Goal: Task Accomplishment & Management: Manage account settings

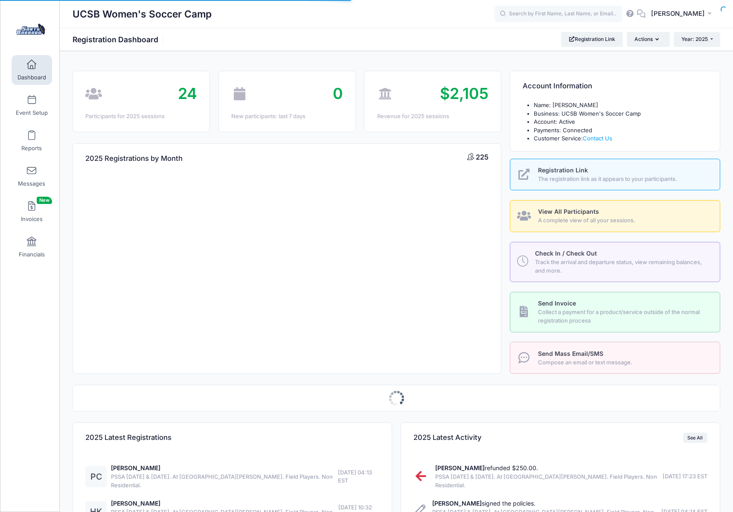
select select
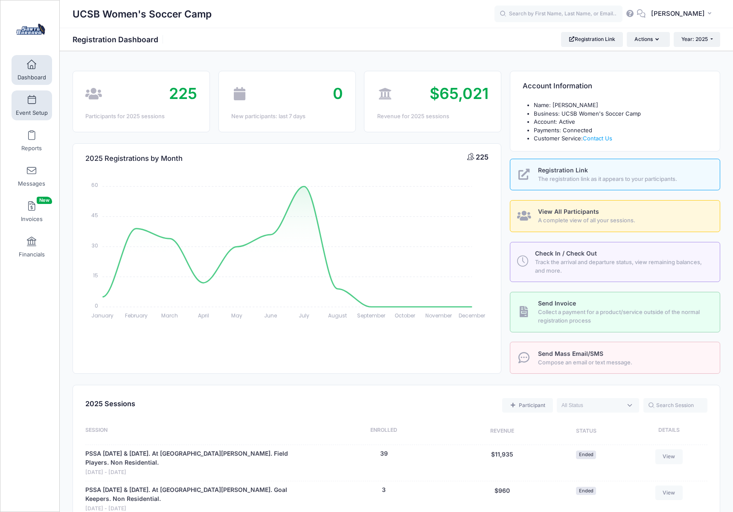
click at [32, 101] on span at bounding box center [32, 100] width 0 height 9
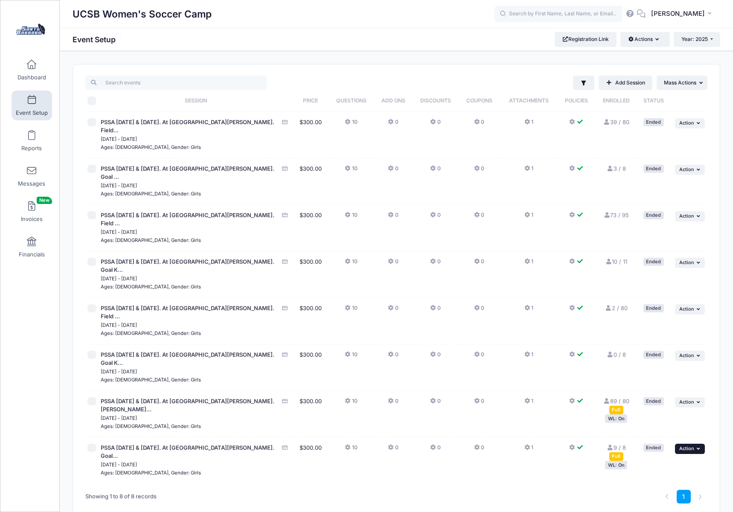
click at [692, 445] on span "Action" at bounding box center [686, 448] width 15 height 6
click at [651, 425] on link "Duplicate Session" at bounding box center [661, 426] width 77 height 16
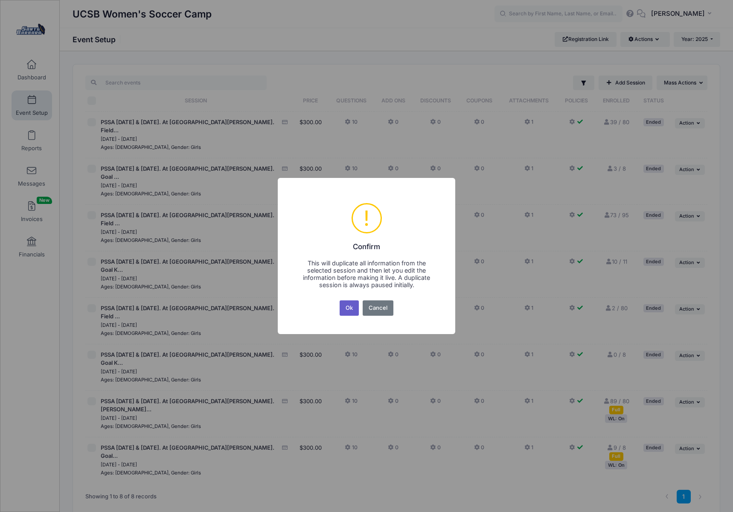
click at [349, 308] on button "Ok" at bounding box center [350, 307] width 20 height 15
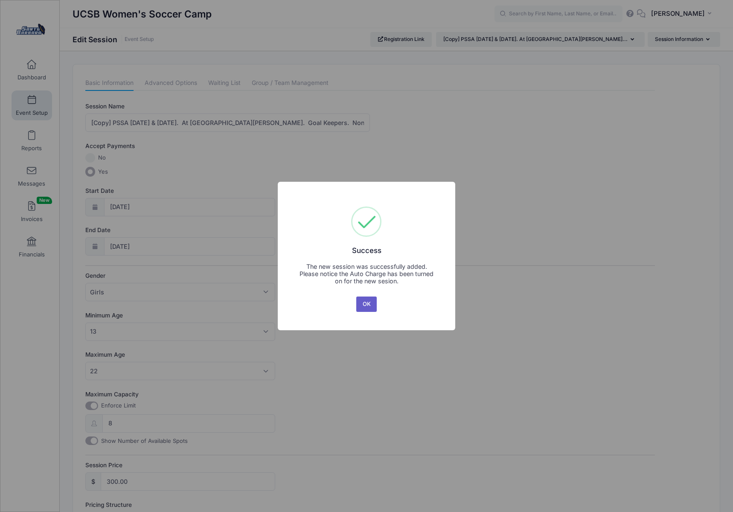
click at [365, 305] on button "OK" at bounding box center [366, 303] width 20 height 15
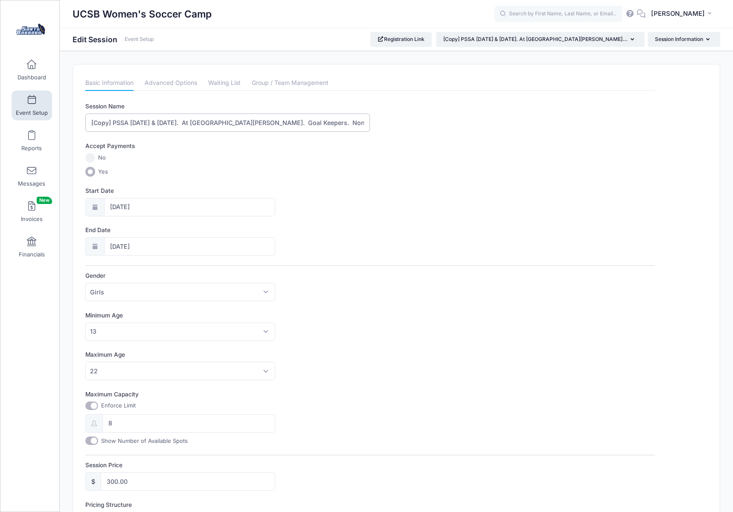
click at [112, 122] on input "[Copy] PSSA August 16 & 17. At UC Santa Barbara. Goal Keepers. Non Residential." at bounding box center [227, 122] width 285 height 18
click at [130, 122] on input "PSSA [DATE] & [DATE]. At [GEOGRAPHIC_DATA][PERSON_NAME]. Goal Keepers. Non Resi…" at bounding box center [227, 122] width 285 height 18
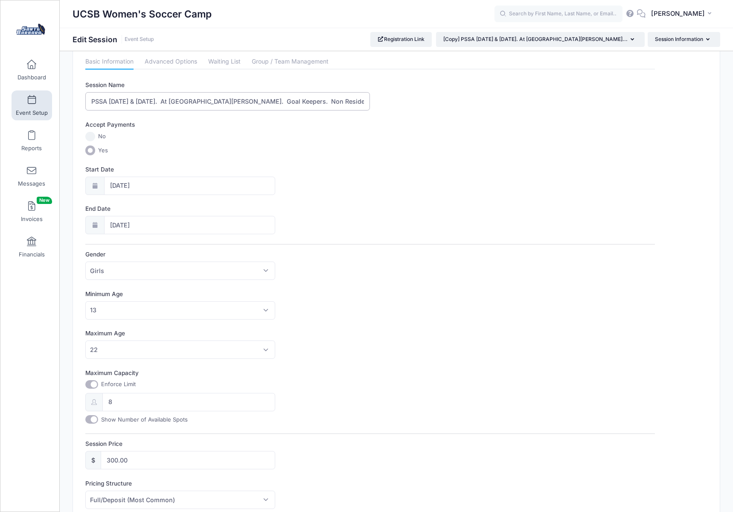
scroll to position [22, 0]
type input "PSSA [DATE] & [DATE]. At [GEOGRAPHIC_DATA][PERSON_NAME]. Goal Keepers. Non Resi…"
click at [98, 185] on icon at bounding box center [94, 185] width 7 height 6
click at [158, 183] on input "08/16/2025" at bounding box center [189, 185] width 171 height 18
click at [211, 210] on span at bounding box center [211, 208] width 14 height 15
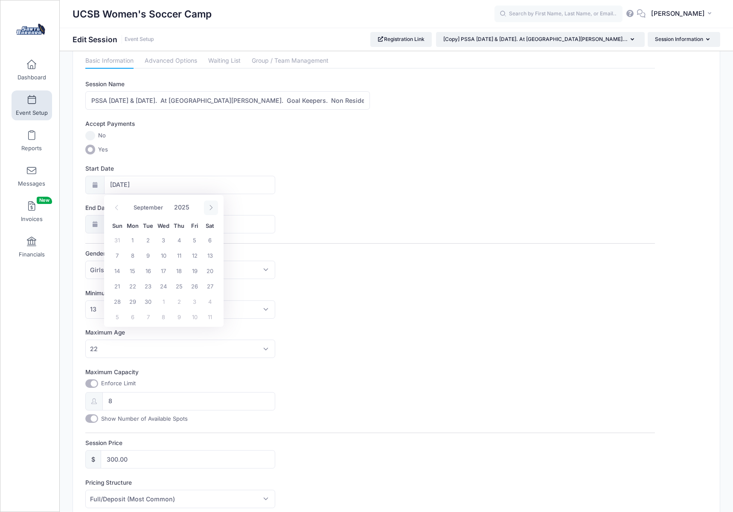
click at [211, 210] on span at bounding box center [211, 208] width 14 height 15
select select "11"
click at [212, 254] on span "13" at bounding box center [209, 254] width 15 height 15
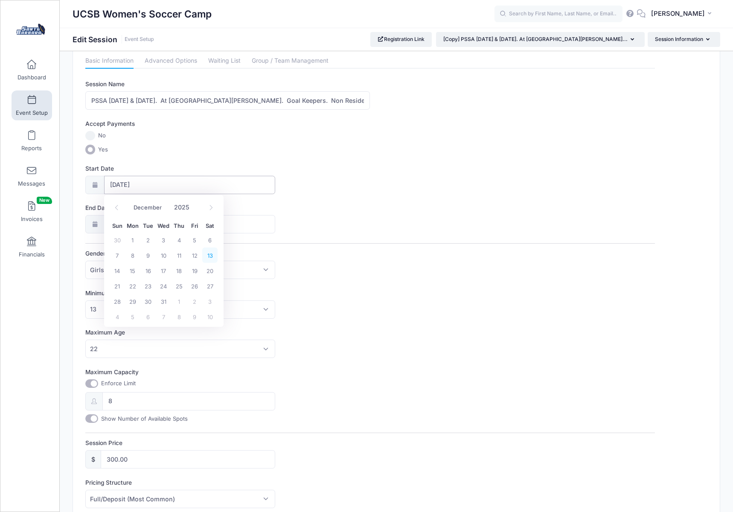
type input "12/13/2025"
type input "12/14/2025"
select select "11"
click at [115, 309] on span "14" at bounding box center [117, 309] width 15 height 15
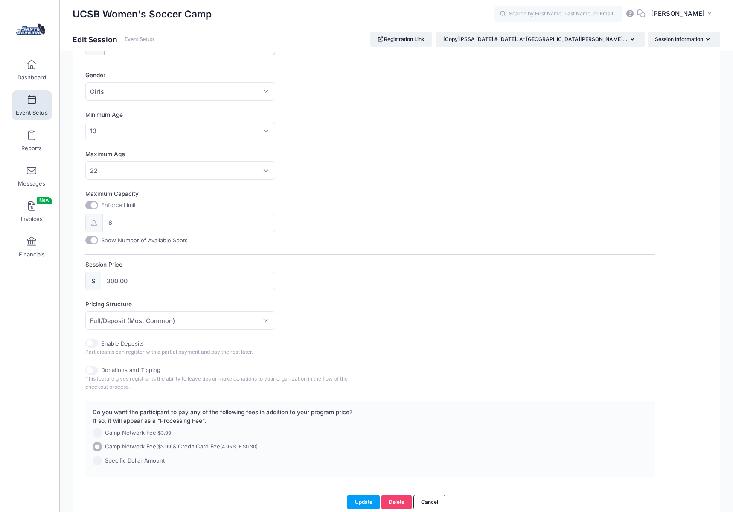
scroll to position [241, 0]
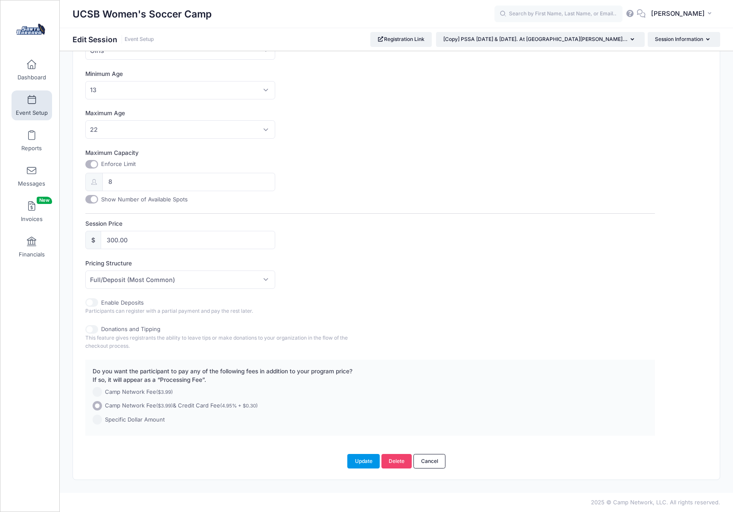
click at [365, 460] on button "Update" at bounding box center [363, 461] width 32 height 15
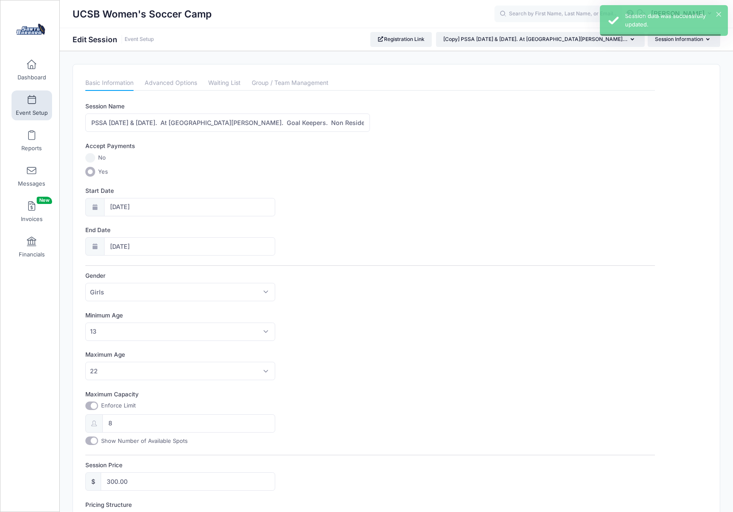
scroll to position [0, 0]
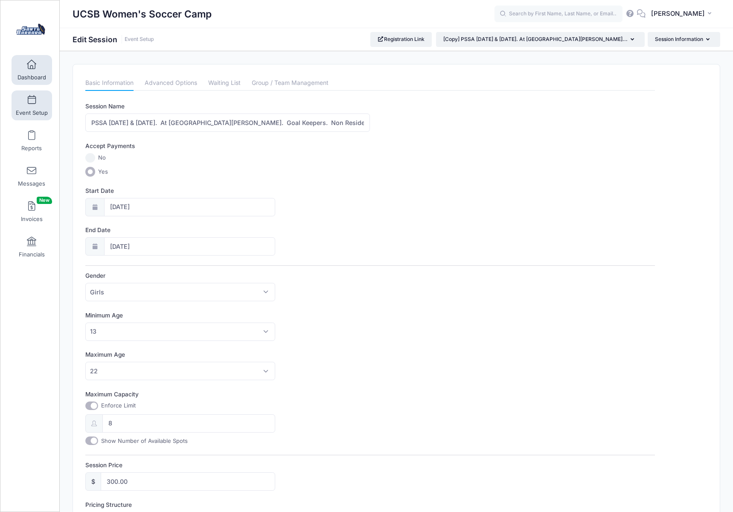
click at [32, 68] on span at bounding box center [32, 64] width 0 height 9
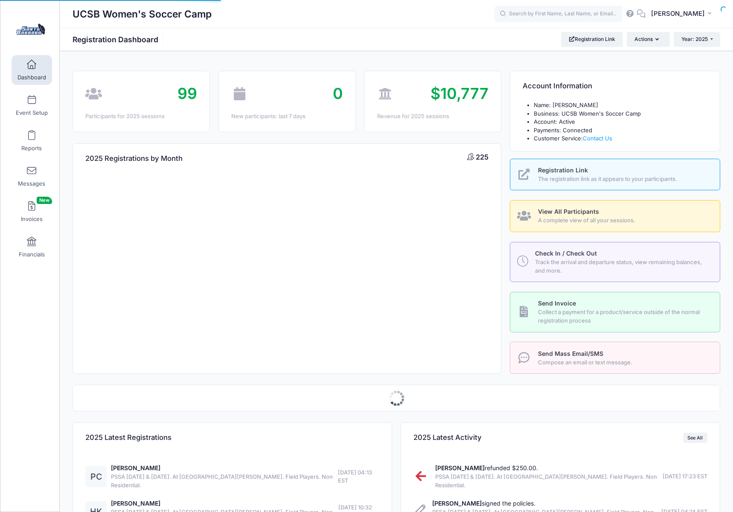
select select
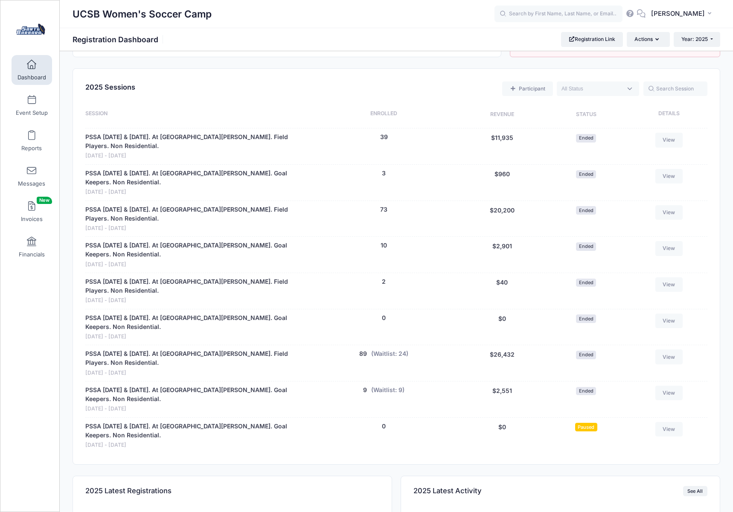
scroll to position [318, 0]
click at [666, 421] on link "View" at bounding box center [668, 428] width 27 height 15
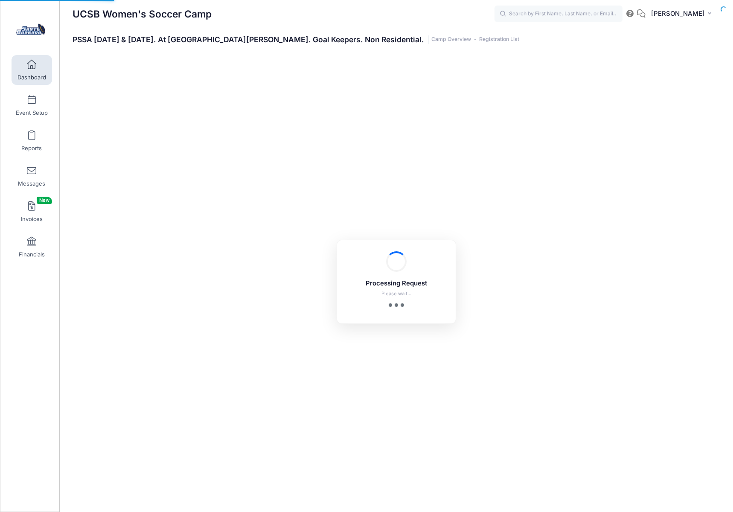
select select "10"
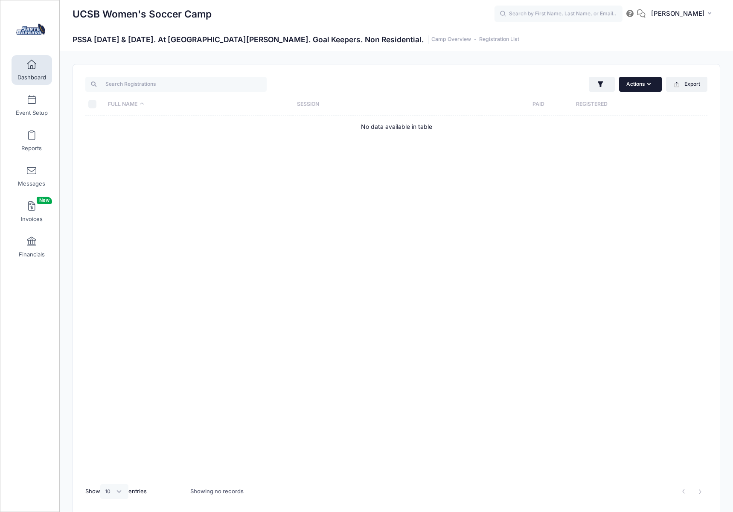
click at [652, 85] on button "Actions" at bounding box center [640, 84] width 43 height 15
click at [514, 79] on div "Actions Assign Labels Send Email Send Payment Reminder Send Document Upload Rem…" at bounding box center [553, 84] width 315 height 17
click at [37, 67] on link "Dashboard" at bounding box center [32, 70] width 41 height 30
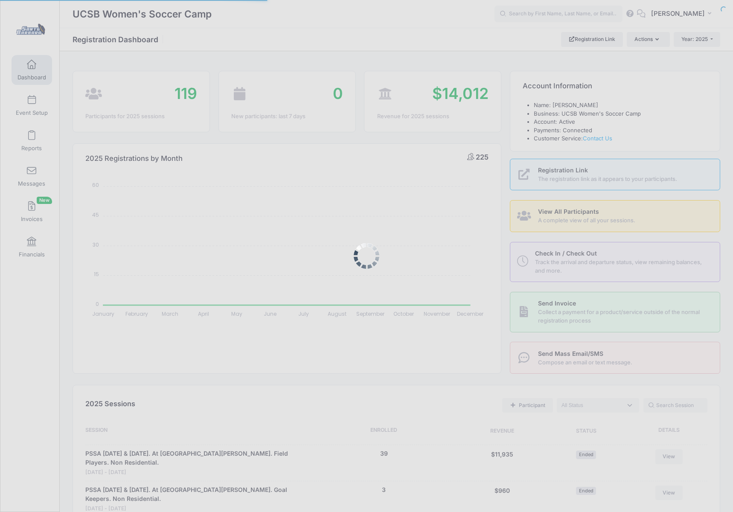
select select
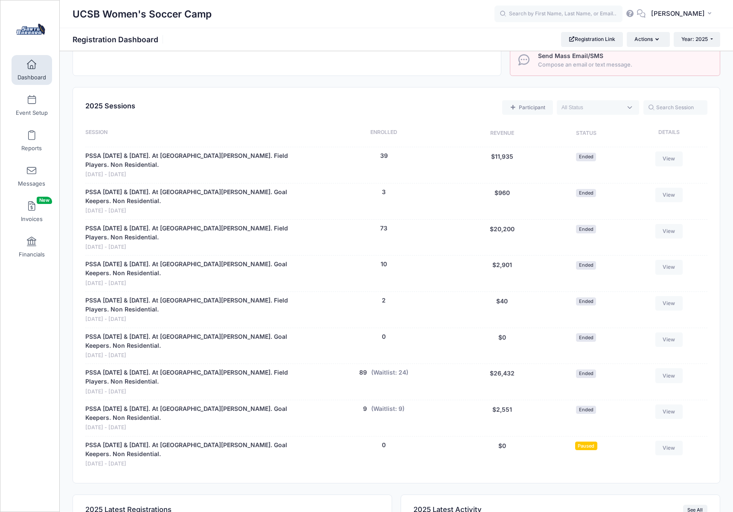
scroll to position [298, 0]
click at [668, 440] on link "View" at bounding box center [668, 447] width 27 height 15
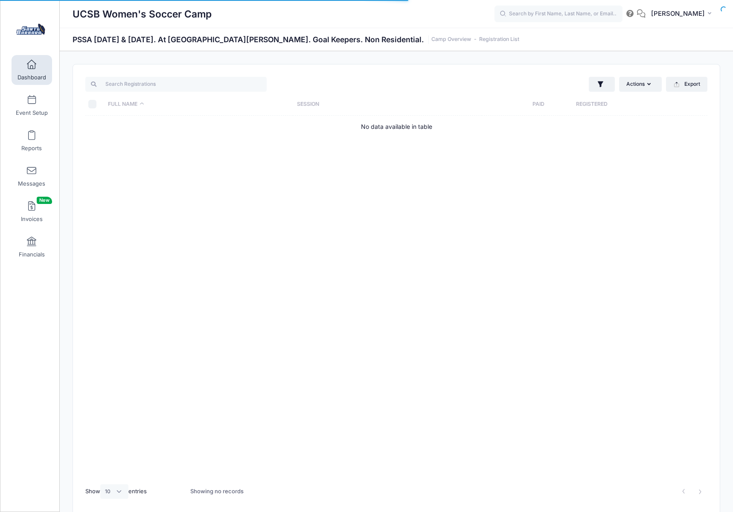
select select "10"
click at [651, 87] on button "Actions" at bounding box center [640, 84] width 43 height 15
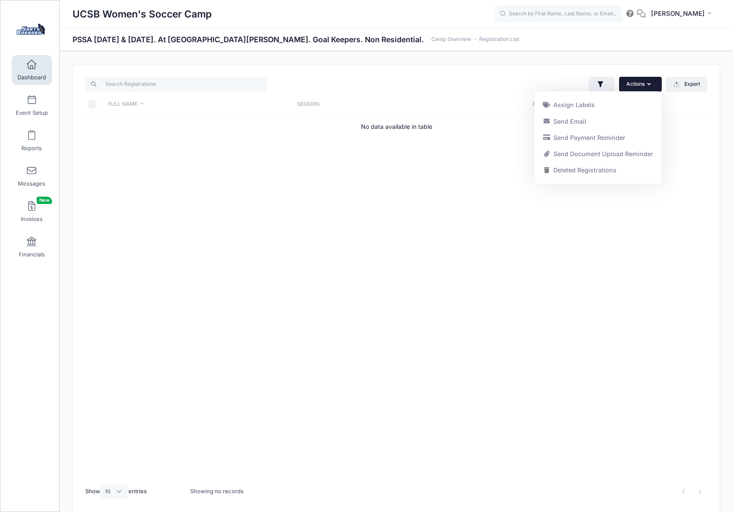
click at [651, 86] on button "Actions" at bounding box center [640, 84] width 43 height 15
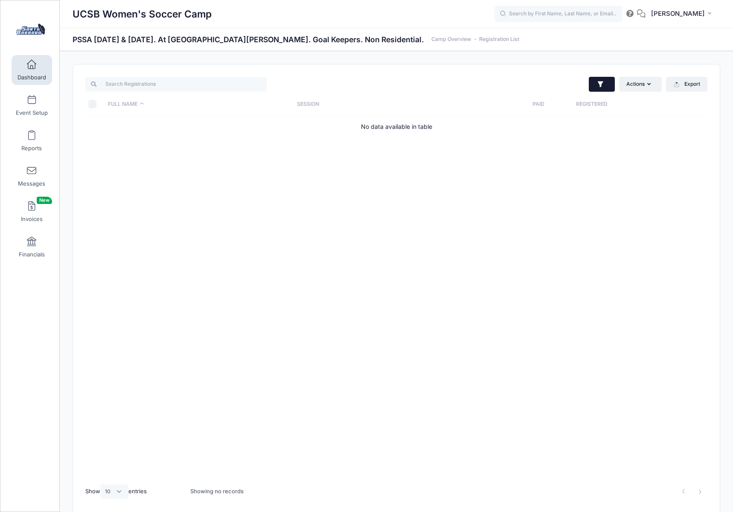
click at [604, 84] on icon "button" at bounding box center [600, 84] width 9 height 9
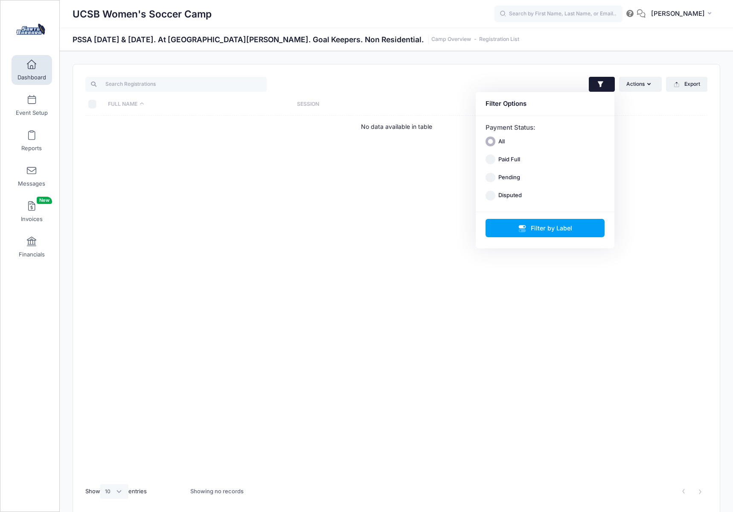
click at [604, 84] on icon "button" at bounding box center [600, 84] width 9 height 9
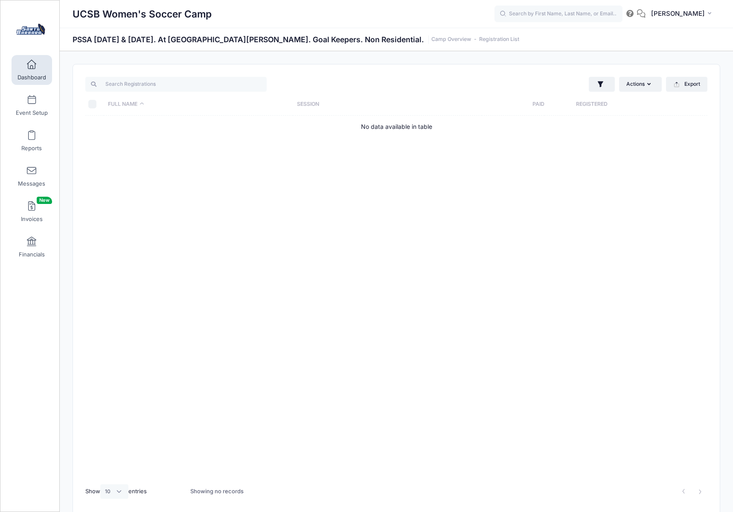
click at [541, 82] on div "Actions Assign Labels Send Email Send Payment Reminder Send Document Upload Rem…" at bounding box center [553, 84] width 315 height 17
click at [26, 102] on link "Event Setup" at bounding box center [32, 105] width 41 height 30
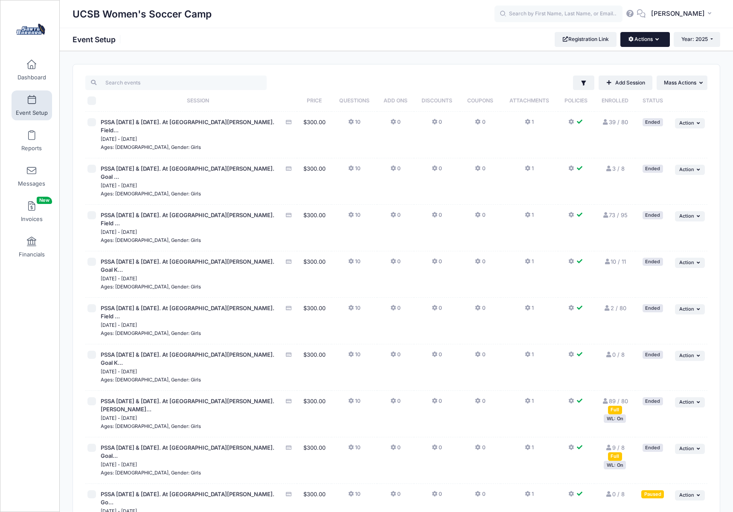
click at [650, 40] on button "Actions" at bounding box center [644, 39] width 49 height 15
click at [205, 422] on div "Ages: 13-22, Gender: Girls" at bounding box center [198, 426] width 194 height 9
click at [699, 400] on icon "button" at bounding box center [699, 402] width 5 height 5
click at [671, 387] on link "Duplicate Session" at bounding box center [661, 387] width 77 height 16
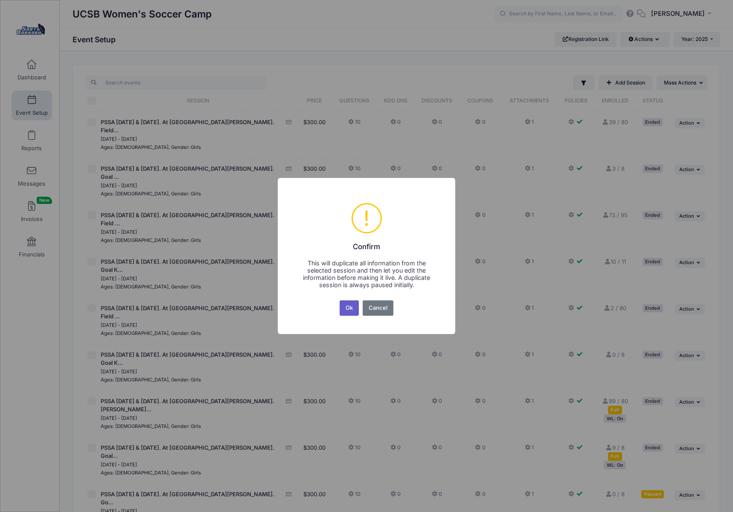
click at [347, 305] on button "Ok" at bounding box center [350, 307] width 20 height 15
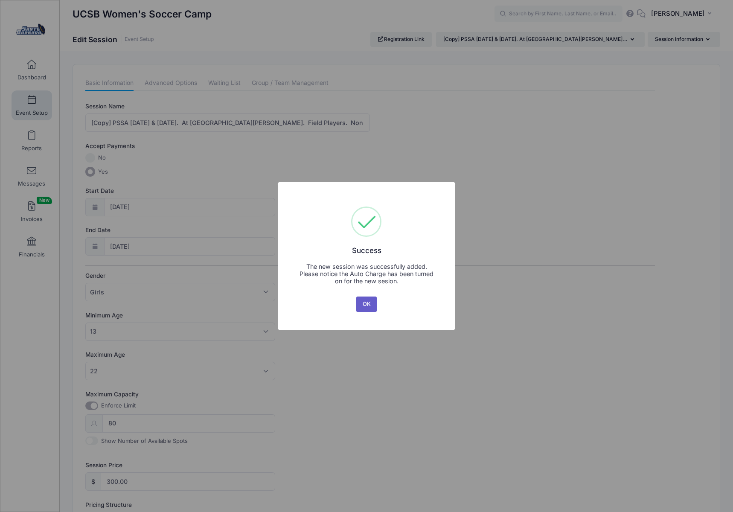
click at [364, 304] on button "OK" at bounding box center [366, 303] width 20 height 15
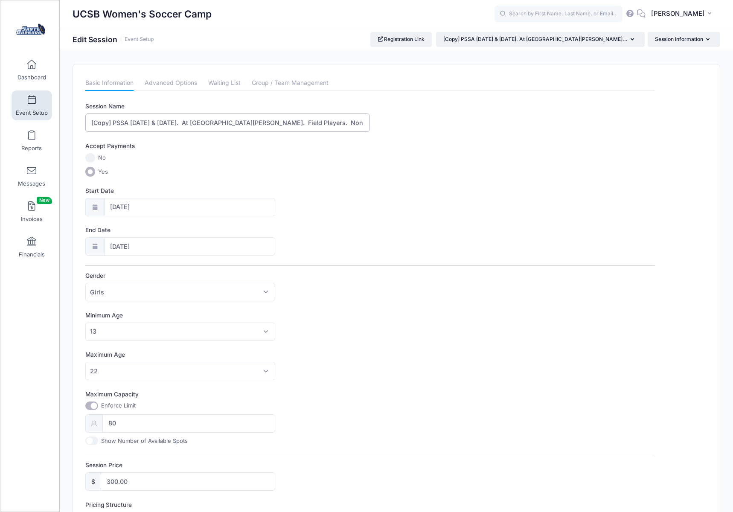
click at [113, 121] on input "[Copy] PSSA August 16 & 17. At UC Santa Barbara. Field Players. Non Residential." at bounding box center [227, 122] width 285 height 18
click at [130, 123] on input "PSSA August 16 & 17. At UC Santa Barbara. Field Players. Non Residential." at bounding box center [227, 122] width 285 height 18
type input "PSSA December 13 & 14. At UC Santa Barbara. Field Players. Non Residential."
click at [154, 206] on input "08/16/2025" at bounding box center [189, 207] width 171 height 18
click at [211, 231] on icon at bounding box center [211, 230] width 6 height 6
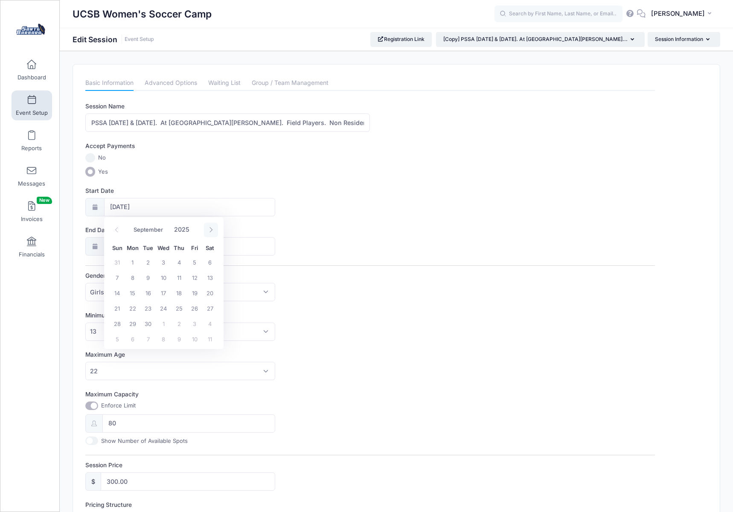
click at [211, 231] on icon at bounding box center [211, 230] width 6 height 6
select select "11"
click at [211, 277] on span "13" at bounding box center [209, 277] width 15 height 15
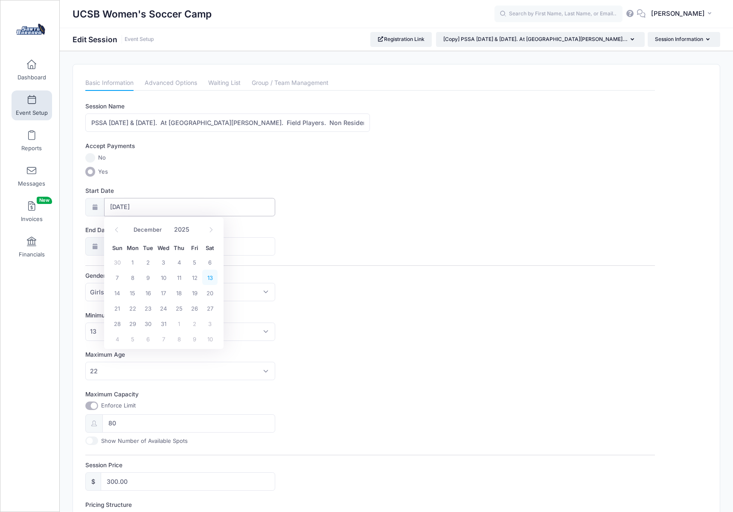
type input "12/13/2025"
type input "12/14/2025"
select select "11"
click at [118, 330] on span "14" at bounding box center [117, 331] width 15 height 15
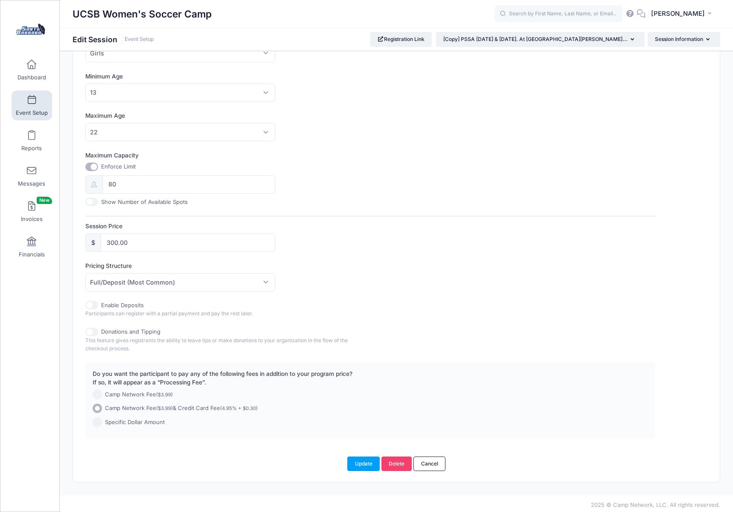
scroll to position [241, 0]
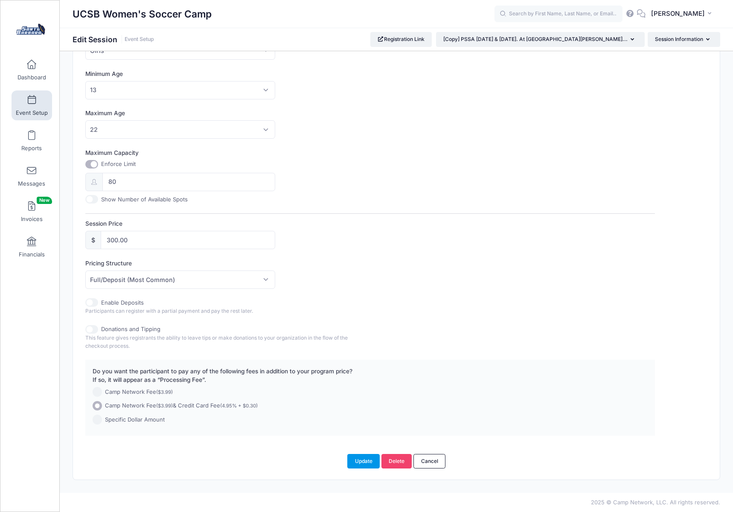
click at [361, 461] on button "Update" at bounding box center [363, 461] width 32 height 15
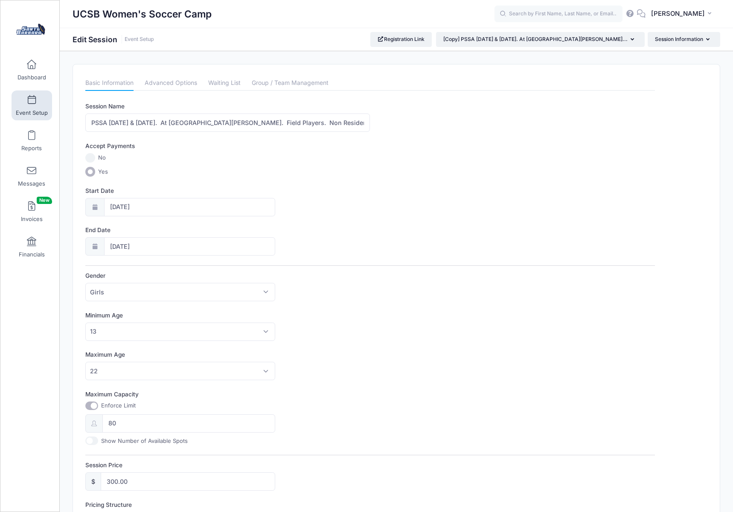
scroll to position [0, 0]
click at [32, 68] on span at bounding box center [32, 64] width 0 height 9
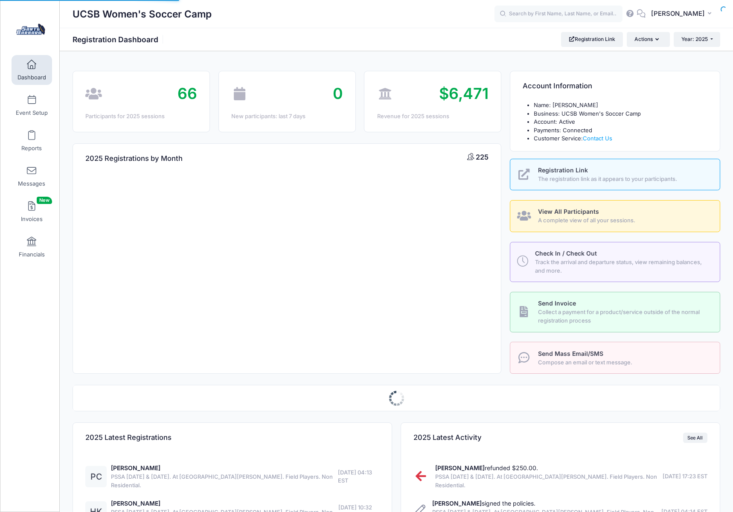
select select
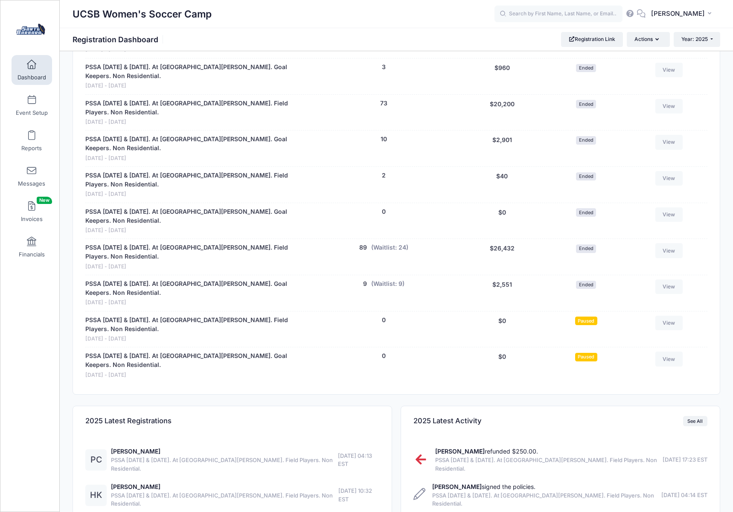
scroll to position [424, 0]
click at [587, 316] on span "Paused" at bounding box center [586, 320] width 22 height 8
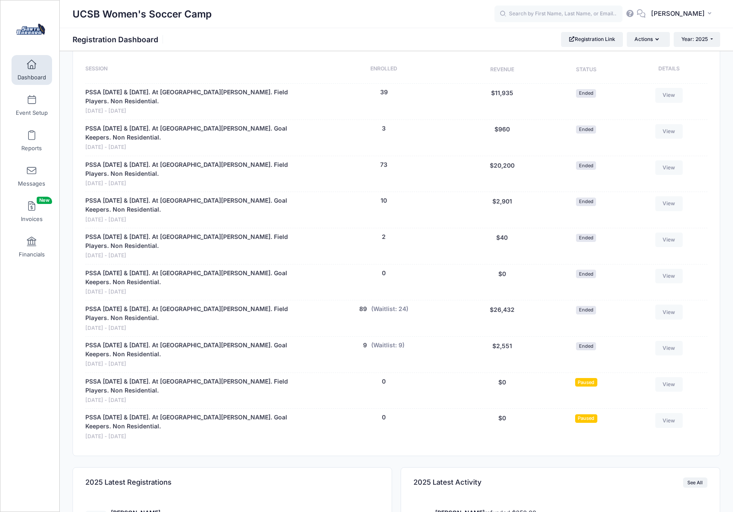
scroll to position [376, 0]
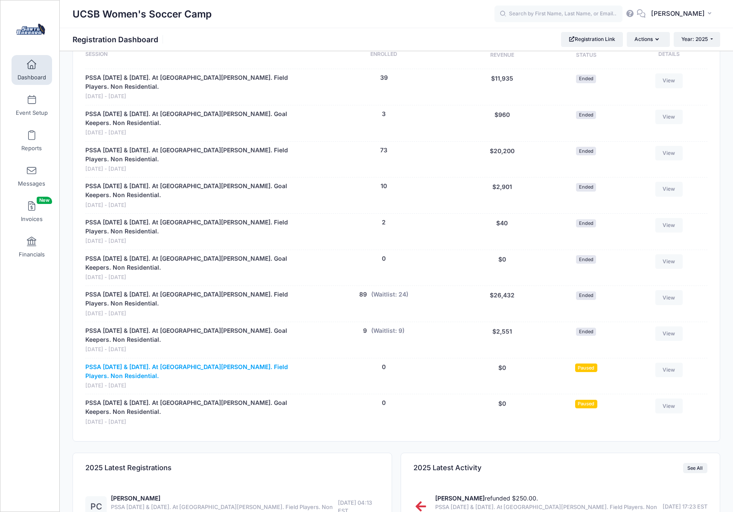
click at [207, 363] on link "PSSA [DATE] & [DATE]. At [GEOGRAPHIC_DATA][PERSON_NAME]. Field Players. Non Res…" at bounding box center [195, 372] width 220 height 18
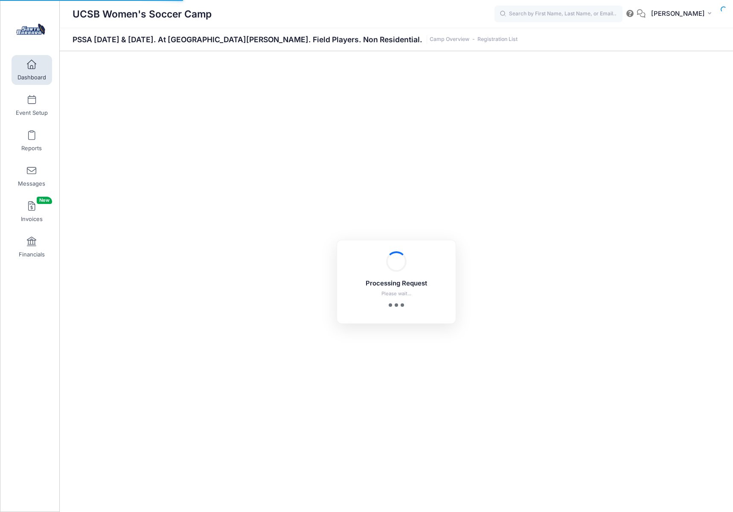
select select "10"
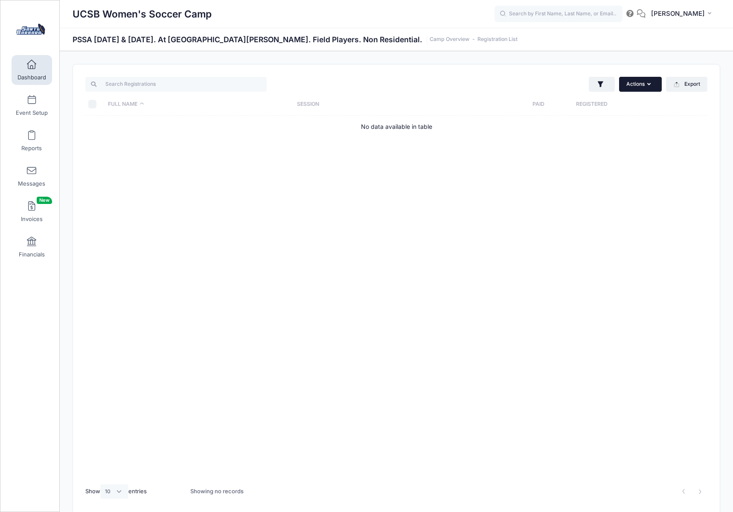
click at [651, 86] on button "Actions" at bounding box center [640, 84] width 43 height 15
click at [650, 86] on button "Actions" at bounding box center [640, 84] width 43 height 15
click at [32, 98] on span at bounding box center [32, 100] width 0 height 9
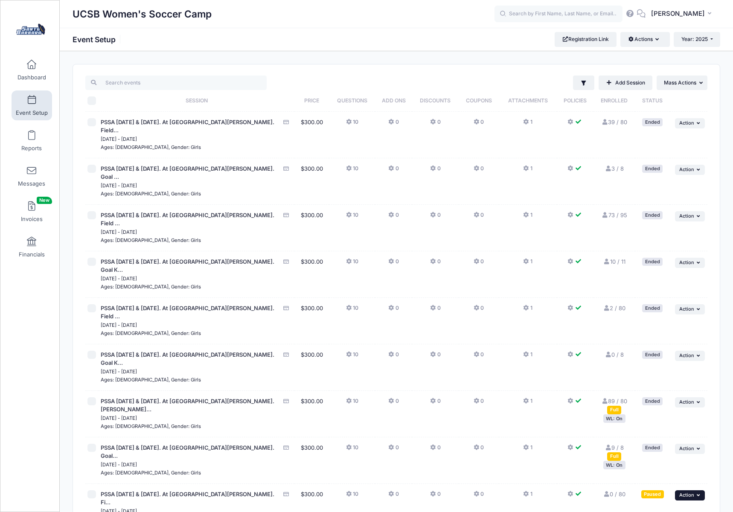
click at [699, 493] on icon "button" at bounding box center [699, 495] width 5 height 5
click at [641, 348] on link "Resume Session" at bounding box center [661, 345] width 77 height 16
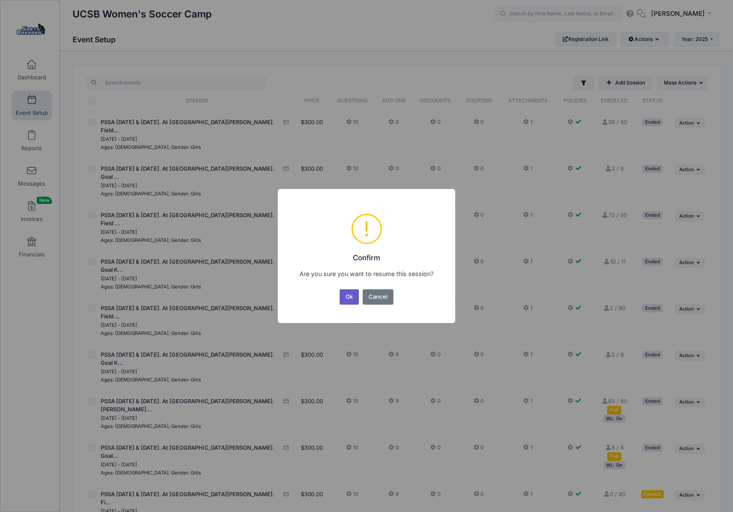
click at [348, 297] on button "Ok" at bounding box center [350, 296] width 20 height 15
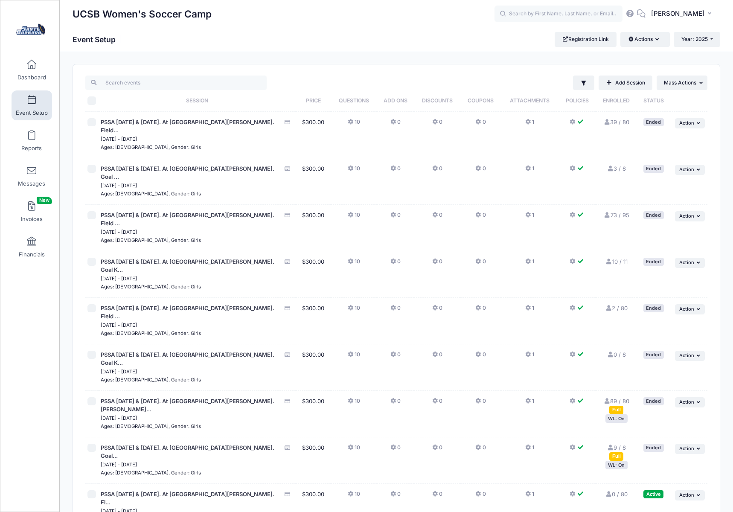
click at [631, 384] on span at bounding box center [632, 384] width 8 height 6
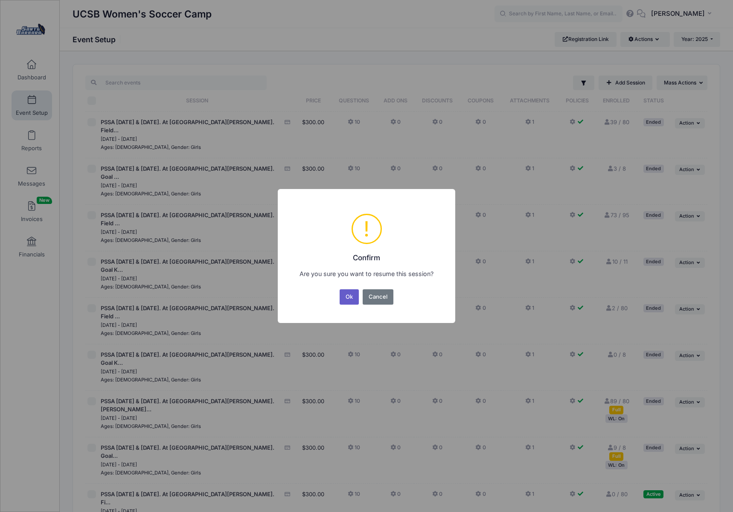
click at [349, 295] on button "Ok" at bounding box center [350, 296] width 20 height 15
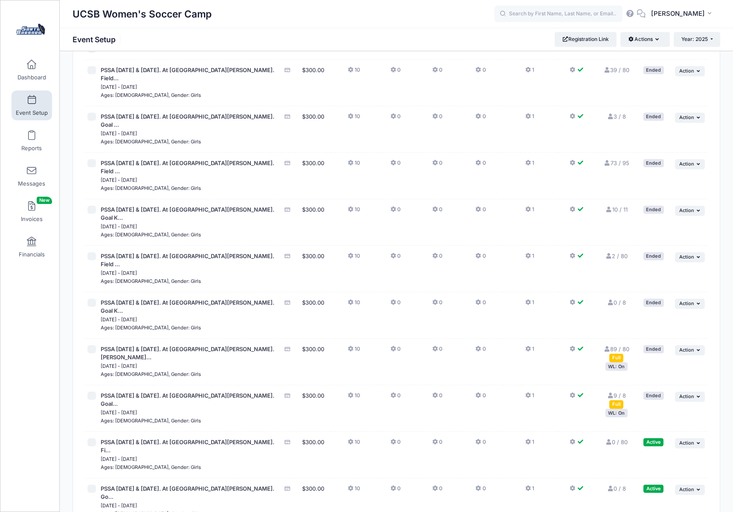
scroll to position [57, 0]
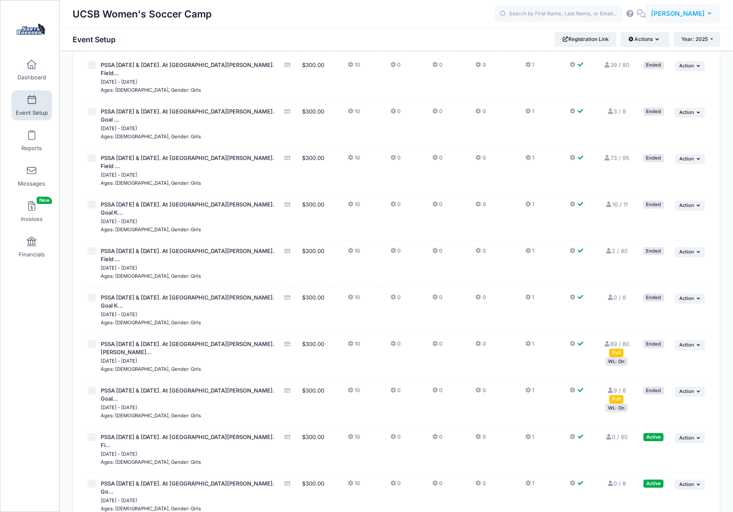
click at [692, 15] on span "[PERSON_NAME]" at bounding box center [678, 13] width 54 height 9
click at [634, 108] on link "Logout" at bounding box center [662, 109] width 104 height 16
